Goal: Task Accomplishment & Management: Manage account settings

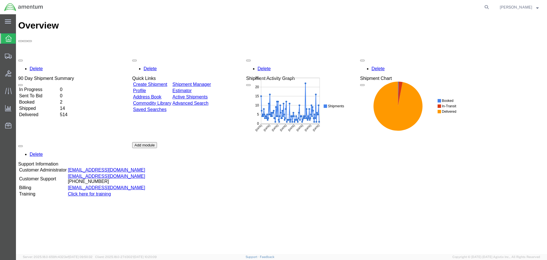
click at [163, 82] on link "Create Shipment" at bounding box center [150, 84] width 34 height 5
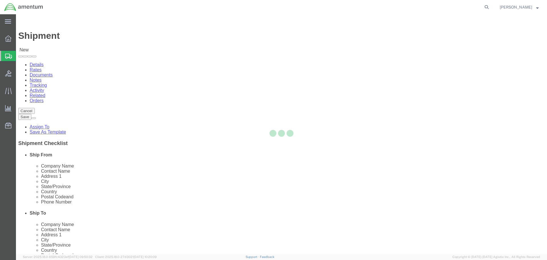
select select
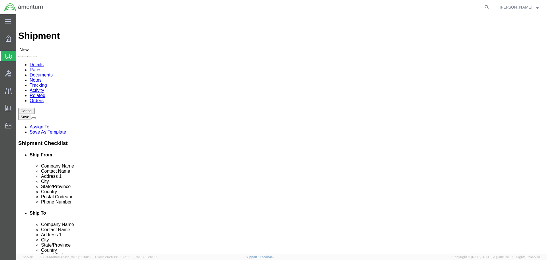
select select "MYPROFILE"
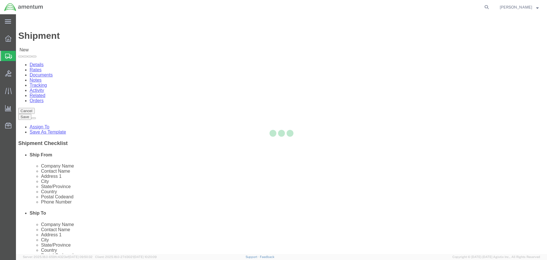
type input "Amentum Services, Inc."
type input "[PERSON_NAME]"
type input "4640 Subchaser Ct"
type input "Building 200"
type input "Jacksonville"
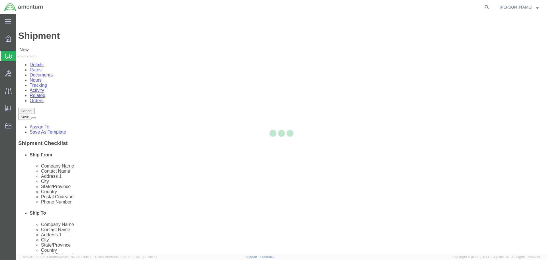
type input "32244"
type input "904-908-4495"
type input "309"
type input "[PERSON_NAME][EMAIL_ADDRESS][PERSON_NAME][DOMAIN_NAME]"
checkbox input "true"
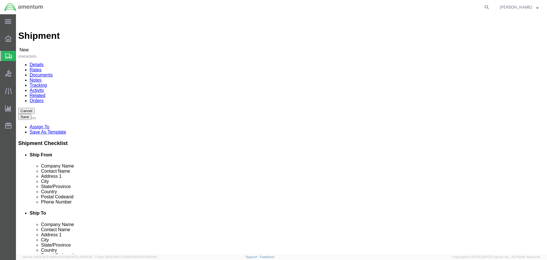
select select "FL"
type input "WTU"
select select "49949"
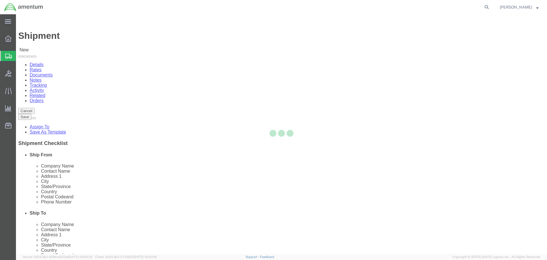
type input "Amentum Services, Inc"
type input "Timothy Baca"
type input "3501 S Flightline Rd, Bldg 1244"
type input "DAVIS MONTHAN AFB"
type input "DM AFB"
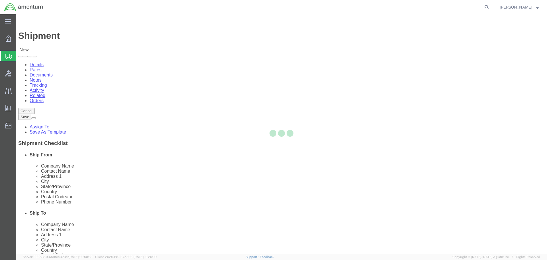
type input "85707"
type input "520-584-2614"
type input "timothy.l.baca@cbp.dhs.gov"
checkbox input "true"
select select "AZ"
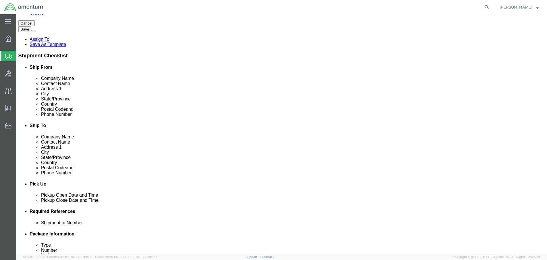
scroll to position [143, 0]
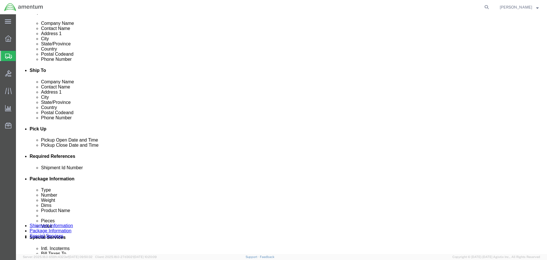
click input "text"
type input "I"
type input "380HD TO WTU"
click button "Add reference"
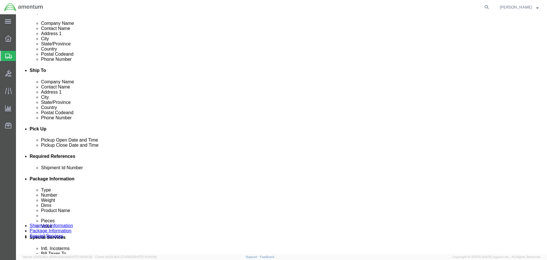
click button "Add reference"
click select "Select Account Type Activity ID Airline Appointment Number ASN Batch Request # …"
select select "PROJNUM"
click select "Select Account Type Activity ID Airline Appointment Number ASN Batch Request # …"
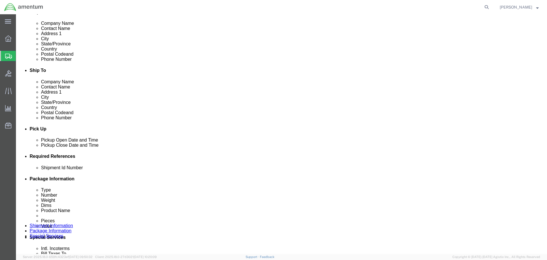
type input "6118.03.03.2219.000.SER.0000"
select select "DEPT"
type input "CBP"
select select "CUSTREF"
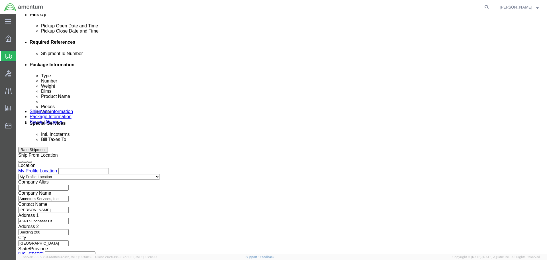
type input "IR02119"
click button "Continue"
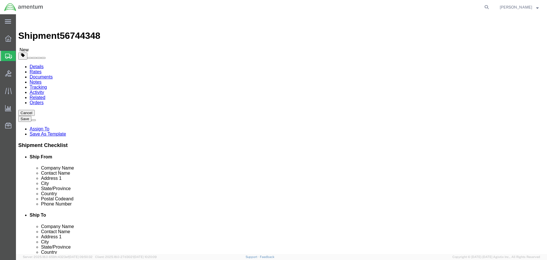
click select "Select BCK Boxes Bale(s) Basket(s) Bolt(s) Bottle(s) Buckets Bulk Bundle(s) Can…"
select select "PSNS"
click select "Select BCK Boxes Bale(s) Basket(s) Bolt(s) Bottle(s) Buckets Bulk Bundle(s) Can…"
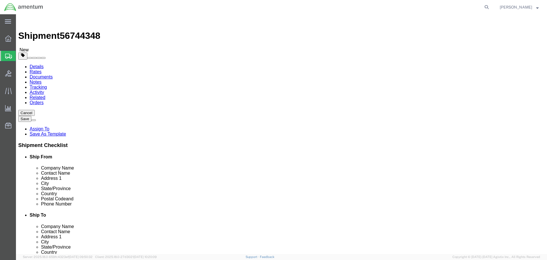
click input "text"
type input "36"
type input "58"
type input "233"
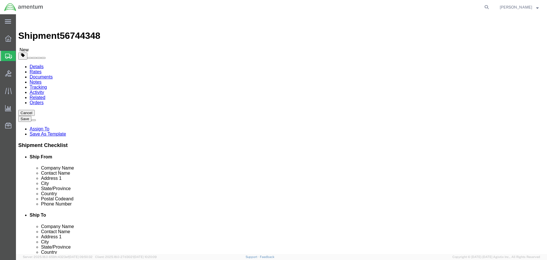
click link "Add Content"
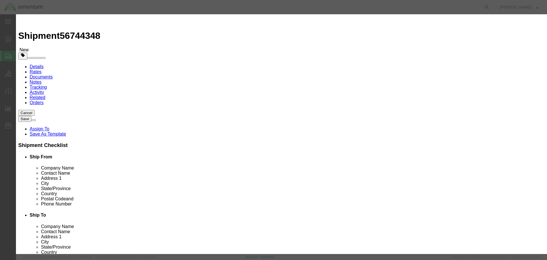
click div "Product Name Pieces 0 Select Bag Barrels 100Board Feet Bottle Box Blister Pack …"
drag, startPoint x: 181, startPoint y: 76, endPoint x: 181, endPoint y: 80, distance: 3.4
click select "Select 50 55 60 65 70 85 92.5 100 125 175 250 300 400"
select select "175"
click select "Select 50 55 60 65 70 85 92.5 100 125 175 250 300 400"
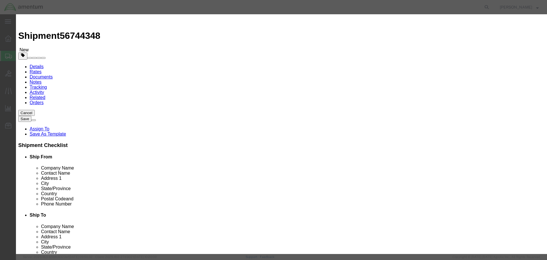
click input "text"
type input "380HD"
type input "1"
type input "700000"
click input "text"
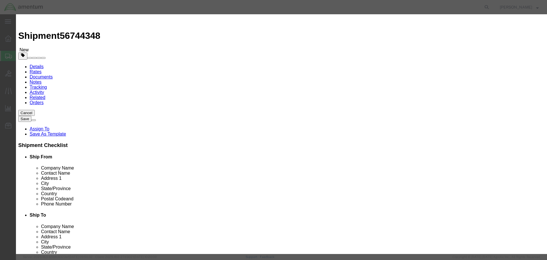
type input "IR02119"
click button "Save & Close"
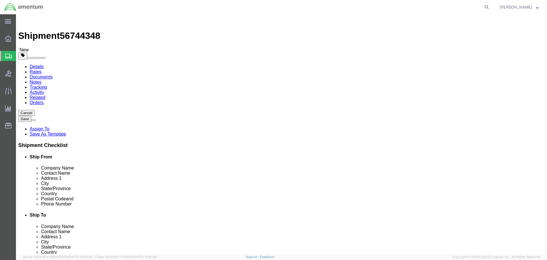
click button "Rate Shipment"
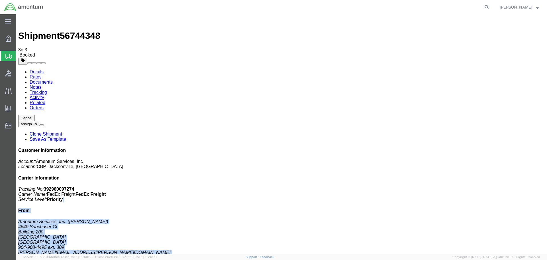
drag, startPoint x: 486, startPoint y: 100, endPoint x: 437, endPoint y: 85, distance: 51.3
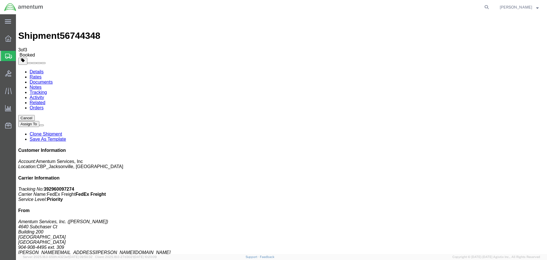
click at [106, 192] on b "FedEx Freight" at bounding box center [91, 194] width 30 height 5
drag, startPoint x: 484, startPoint y: 100, endPoint x: 444, endPoint y: 87, distance: 41.2
click at [444, 186] on p "Tracking No: 392960097274 Carrier Name: FedEx Freight FedEx Freight Service Lev…" at bounding box center [281, 193] width 527 height 15
copy p "Tracking No: 392960097274 Carrier Name: FedEx Freight FedEx Freight Service Lev…"
drag, startPoint x: 259, startPoint y: 163, endPoint x: 221, endPoint y: 153, distance: 38.6
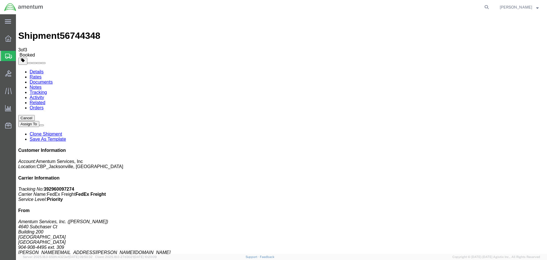
checkbox input "true"
drag, startPoint x: 339, startPoint y: 64, endPoint x: 335, endPoint y: 64, distance: 3.7
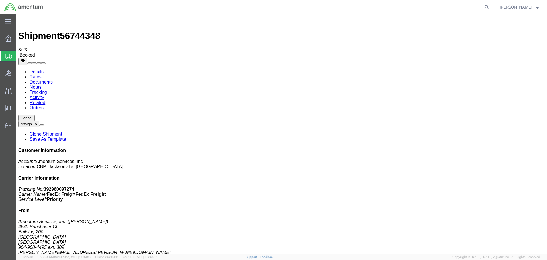
click at [34, 69] on link "Details" at bounding box center [37, 71] width 14 height 5
click button "button"
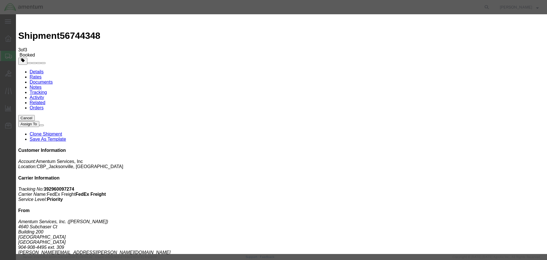
click div "Sep 08 2025 10:00 AM"
type input "11:00 AM"
click button "Apply"
click div "Sep 08 2025 12:00 PM"
type input "2:00 PM"
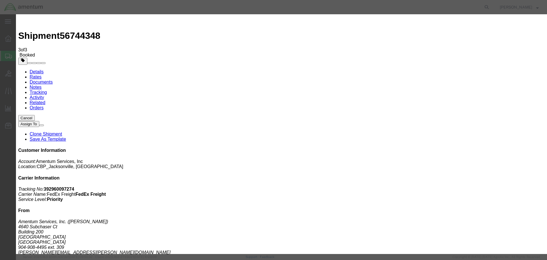
click button "Apply"
click button "Save"
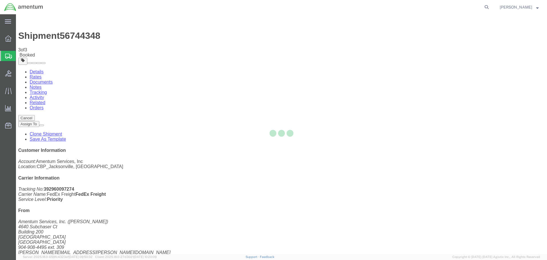
click at [359, 64] on div at bounding box center [281, 133] width 531 height 239
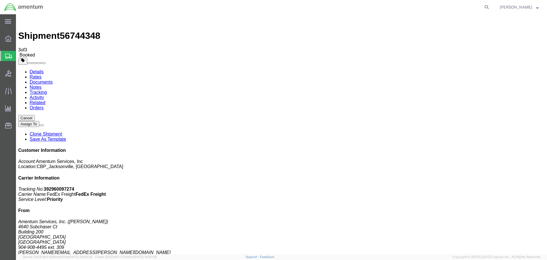
click button "Close"
click div "Leg 1 - Less than Truckload"
